Goal: Task Accomplishment & Management: Manage account settings

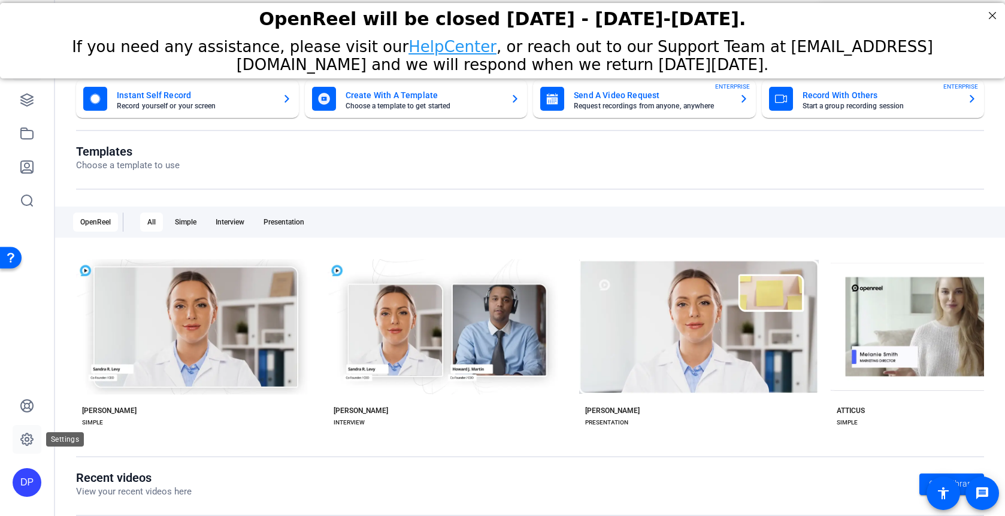
click at [23, 448] on link at bounding box center [27, 439] width 29 height 29
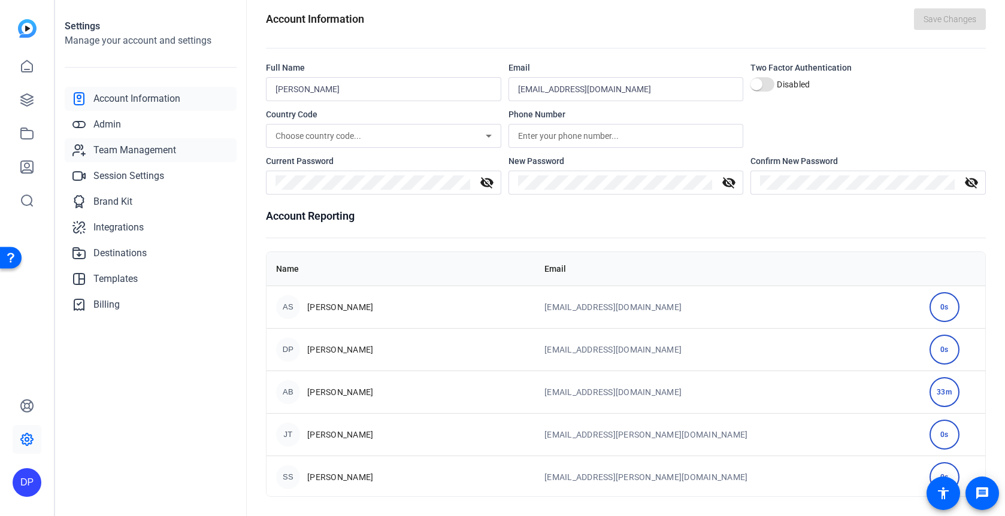
click at [135, 154] on span "Team Management" at bounding box center [134, 150] width 83 height 14
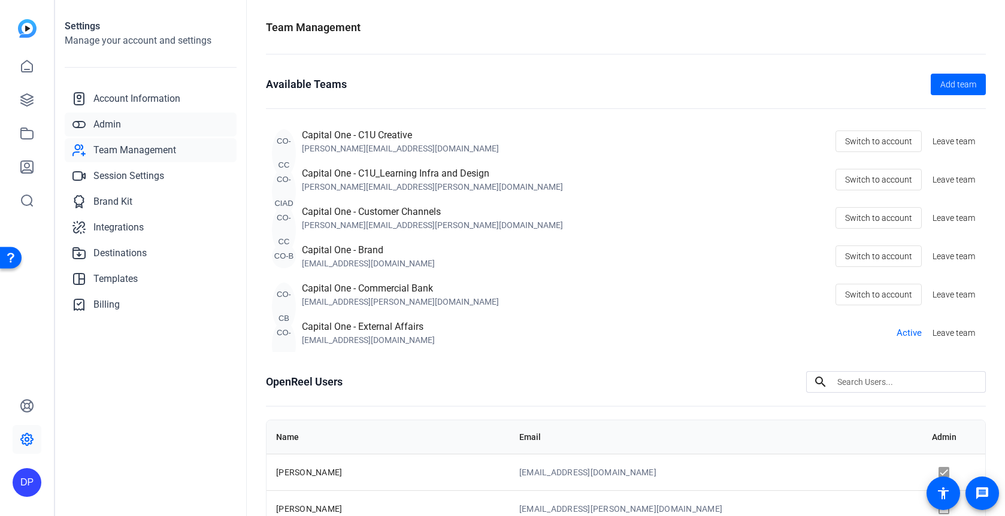
click at [159, 128] on link "Admin" at bounding box center [151, 125] width 172 height 24
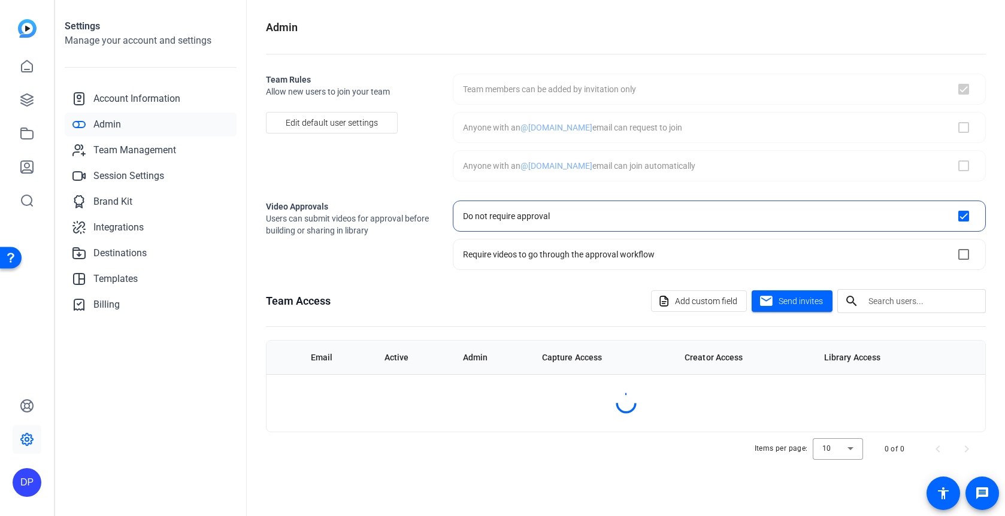
checkbox input "true"
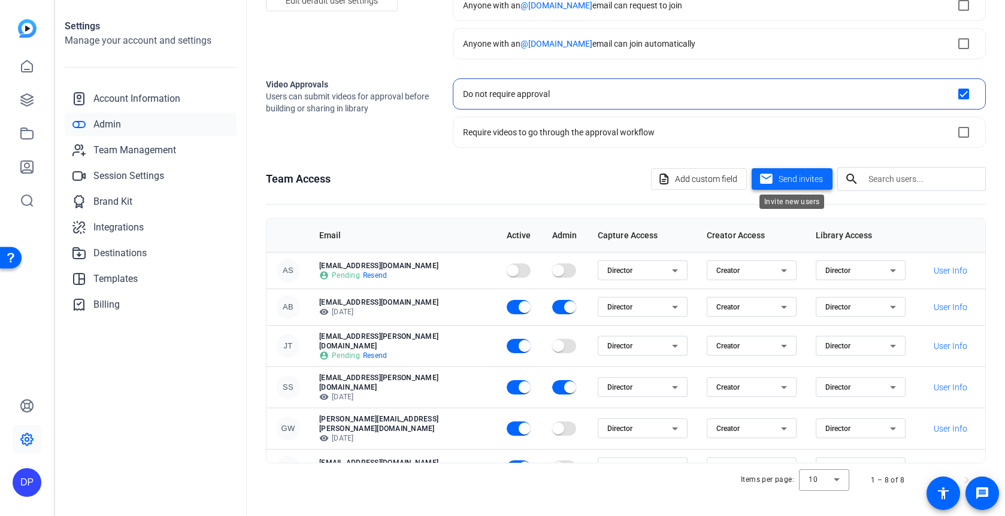
click at [781, 181] on span "Send invites" at bounding box center [800, 179] width 44 height 13
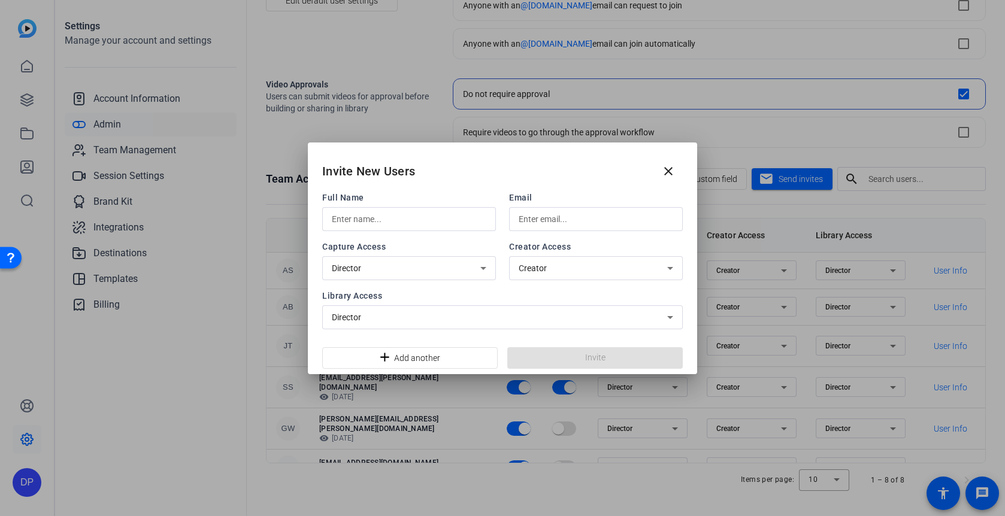
click at [548, 232] on div "Full Name Email Capture Access Director Creator Access Creator Library Access D…" at bounding box center [502, 261] width 360 height 138
click at [548, 220] on input "text" at bounding box center [596, 219] width 154 height 14
paste input "[PERSON_NAME][EMAIL_ADDRESS][DOMAIN_NAME]"
type input "[PERSON_NAME][EMAIL_ADDRESS][DOMAIN_NAME]"
click at [408, 223] on input "text" at bounding box center [409, 219] width 154 height 14
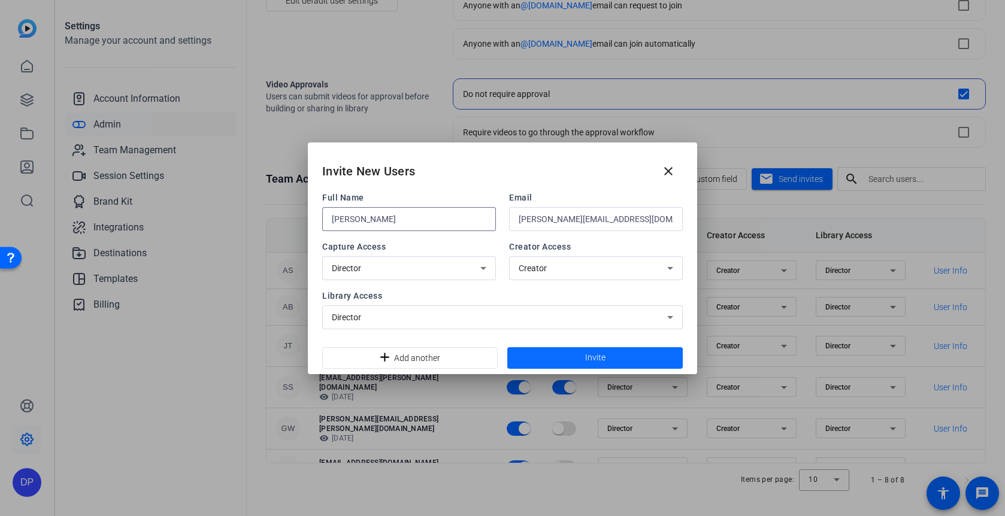
type input "[PERSON_NAME]"
click at [594, 363] on span "Invite" at bounding box center [595, 357] width 20 height 13
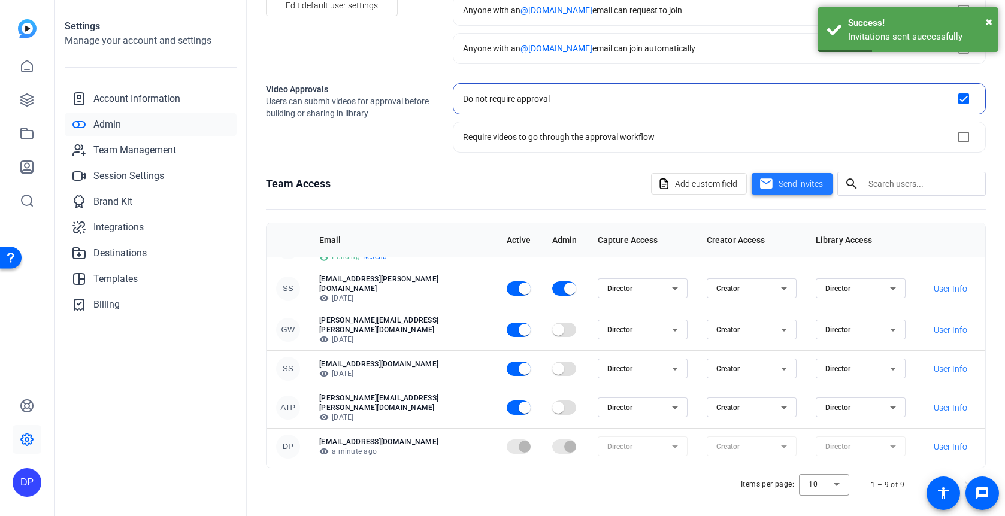
scroll to position [117, 0]
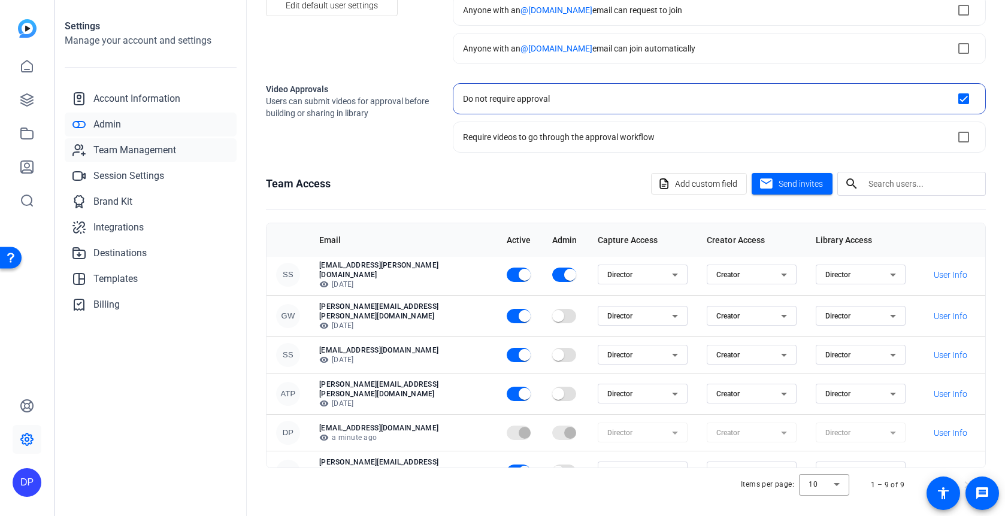
click at [123, 158] on link "Team Management" at bounding box center [151, 150] width 172 height 24
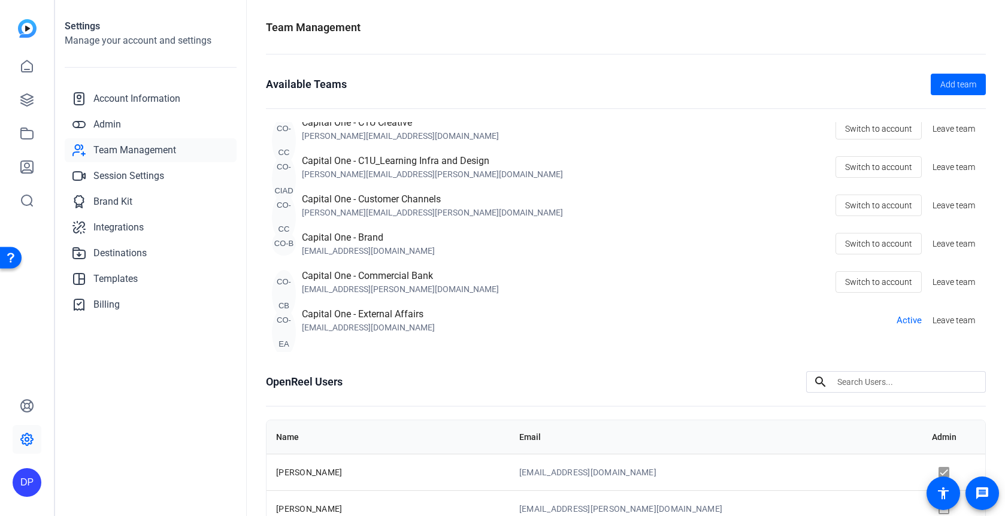
scroll to position [17, 0]
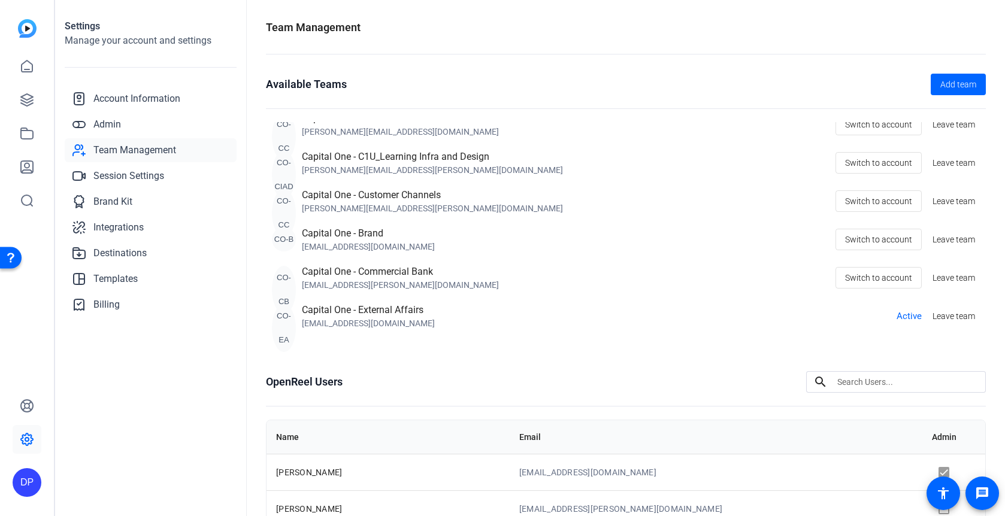
click at [283, 338] on div "CO-EA" at bounding box center [284, 328] width 24 height 48
click at [299, 348] on div "CO-CC Capital One - C1U Creative [PERSON_NAME][EMAIL_ADDRESS][DOMAIN_NAME] Swit…" at bounding box center [626, 237] width 720 height 230
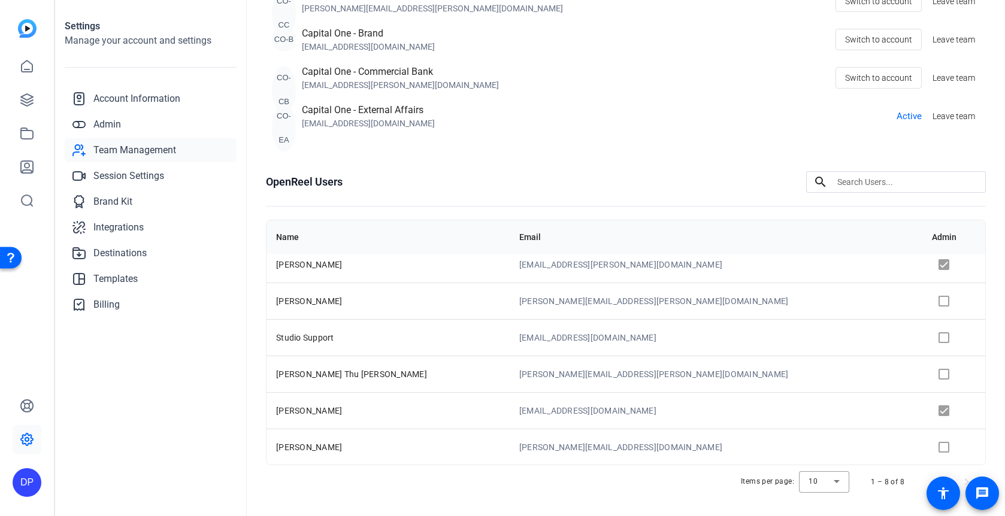
scroll to position [220, 0]
